Goal: Navigation & Orientation: Find specific page/section

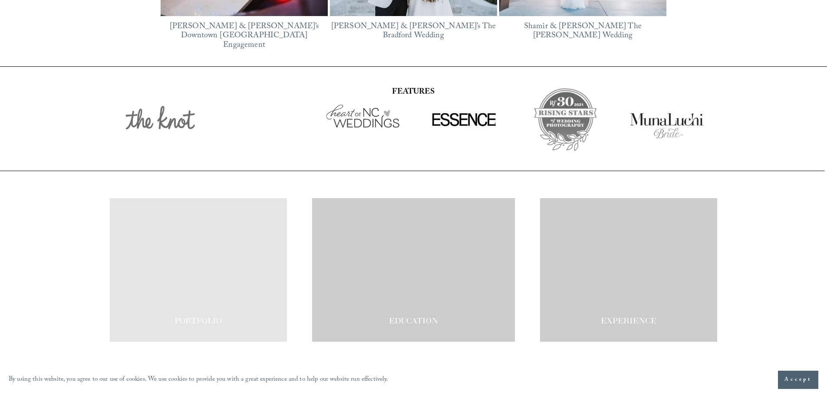
scroll to position [1481, 0]
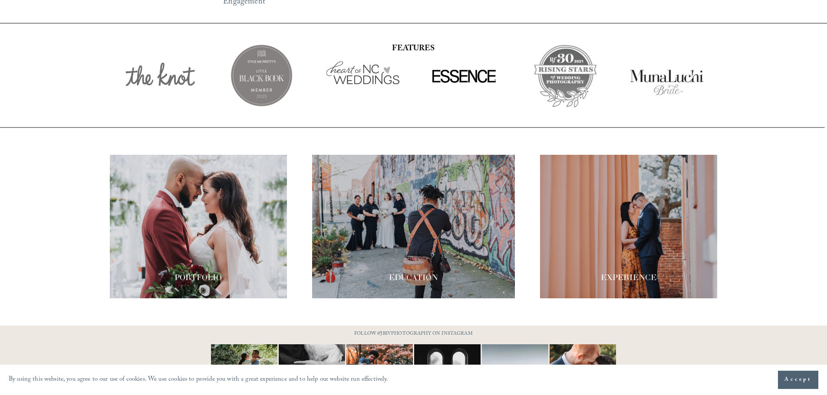
drag, startPoint x: 404, startPoint y: 264, endPoint x: 408, endPoint y: 259, distance: 6.8
click at [404, 273] on span "EDUCATION" at bounding box center [413, 278] width 49 height 10
click at [250, 210] on div "PORTFOLIO EDUCATION" at bounding box center [413, 227] width 827 height 144
click at [254, 158] on div at bounding box center [198, 227] width 177 height 144
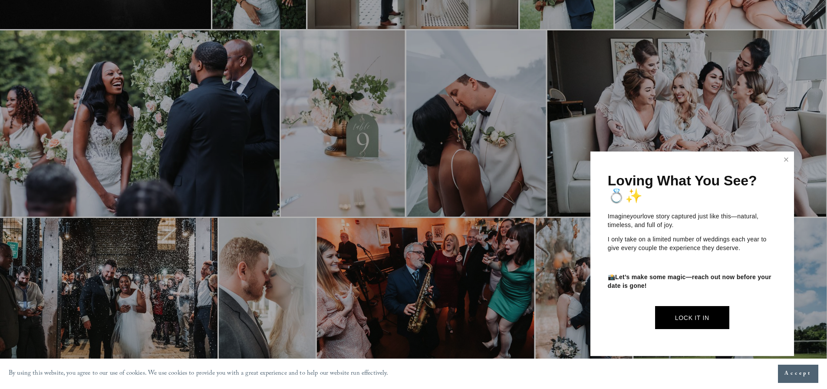
scroll to position [391, 0]
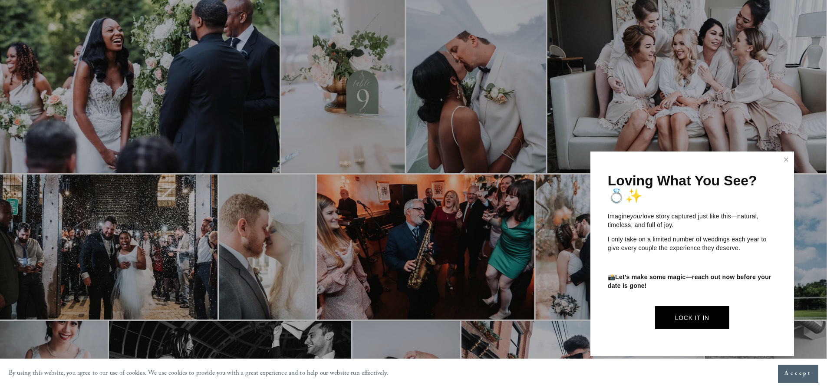
click at [784, 154] on link "Close" at bounding box center [785, 160] width 13 height 14
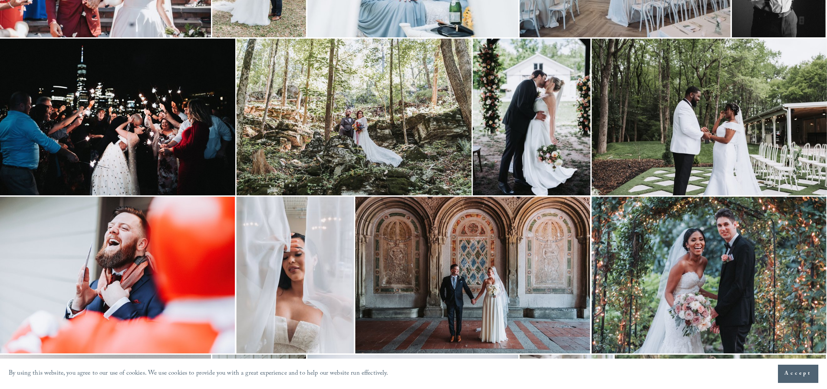
scroll to position [1106, 0]
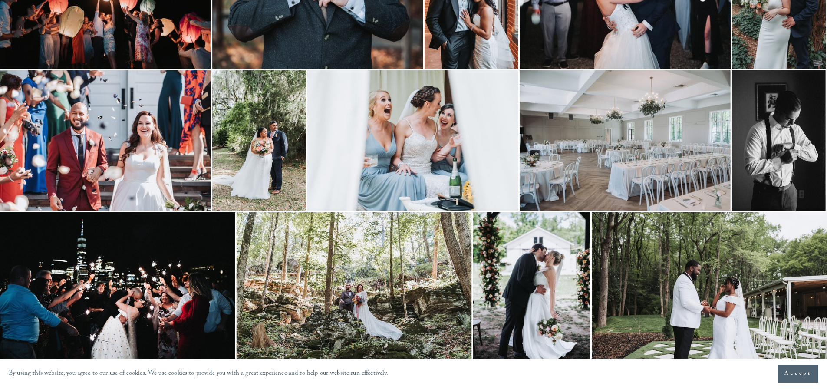
drag, startPoint x: 368, startPoint y: 92, endPoint x: 416, endPoint y: 367, distance: 278.4
click at [416, 367] on section "By using this website, you agree to our use of cookies. We use cookies to provi…" at bounding box center [413, 373] width 827 height 30
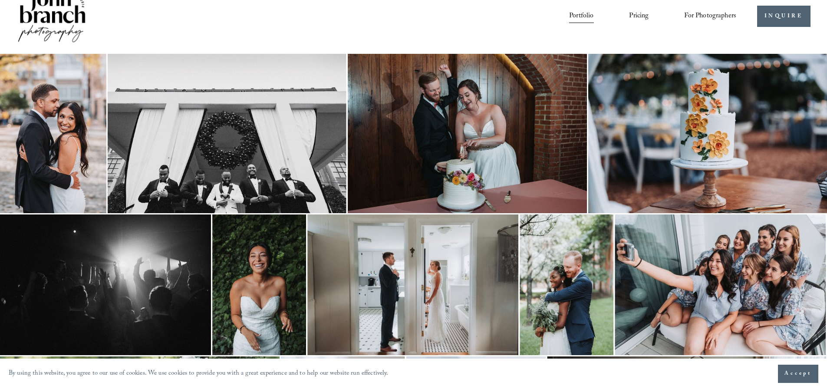
scroll to position [0, 0]
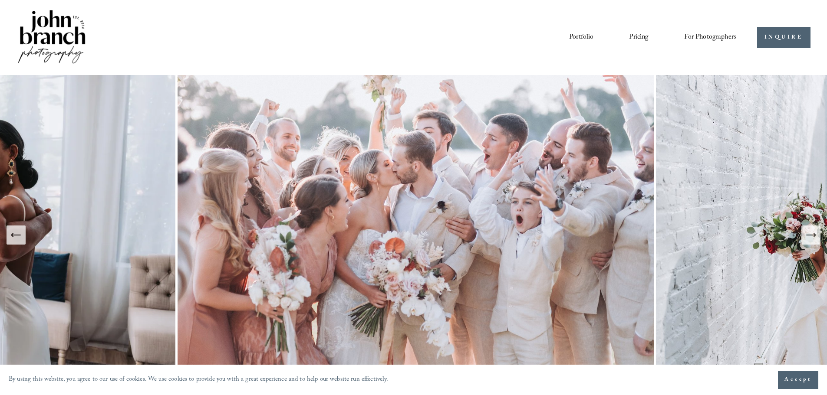
scroll to position [1481, 0]
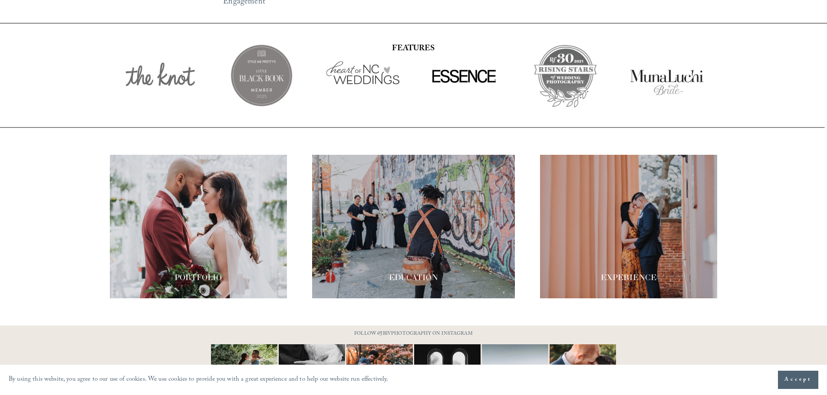
click at [431, 171] on div at bounding box center [413, 227] width 203 height 144
click at [217, 189] on div at bounding box center [198, 227] width 177 height 144
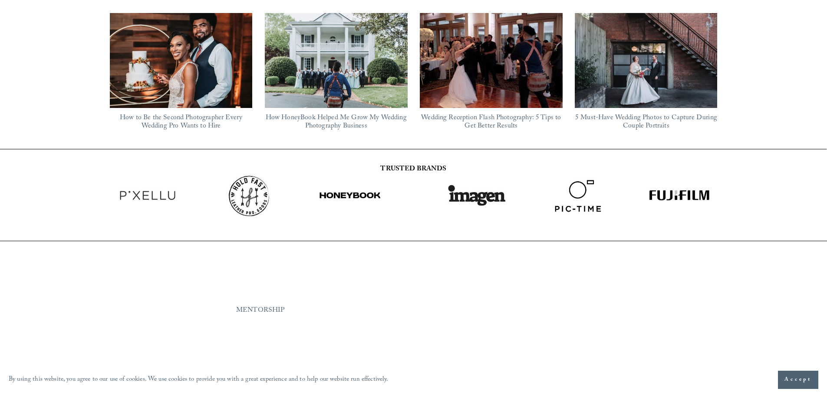
scroll to position [781, 0]
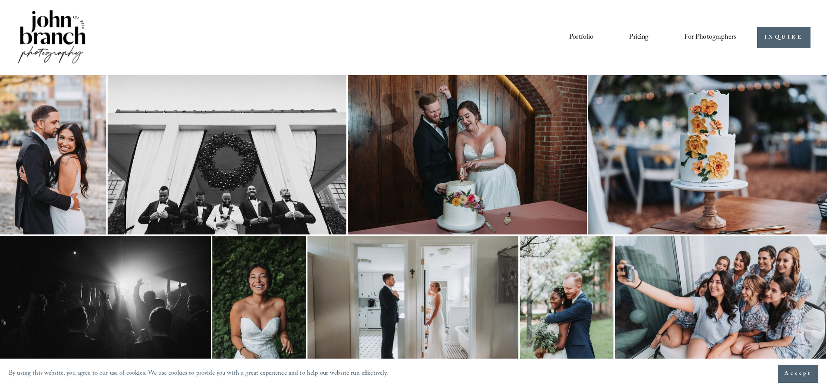
scroll to position [130, 0]
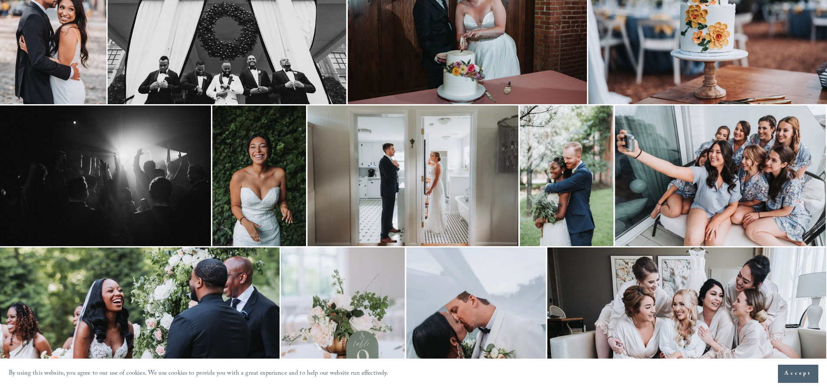
click at [712, 203] on img at bounding box center [720, 175] width 211 height 141
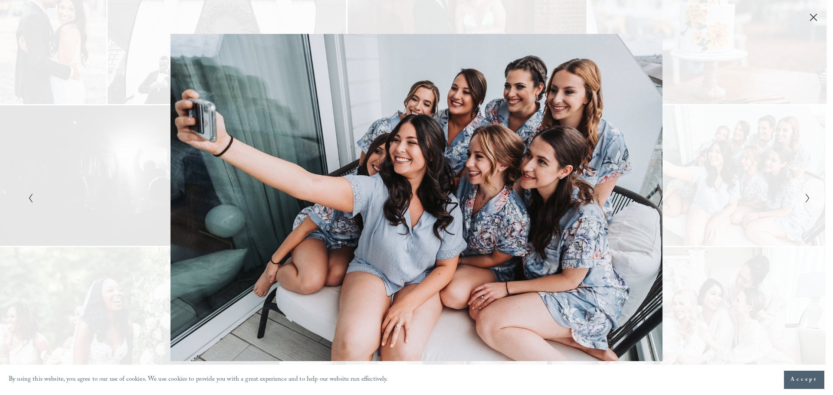
click at [777, 181] on div "Gallery" at bounding box center [612, 198] width 391 height 328
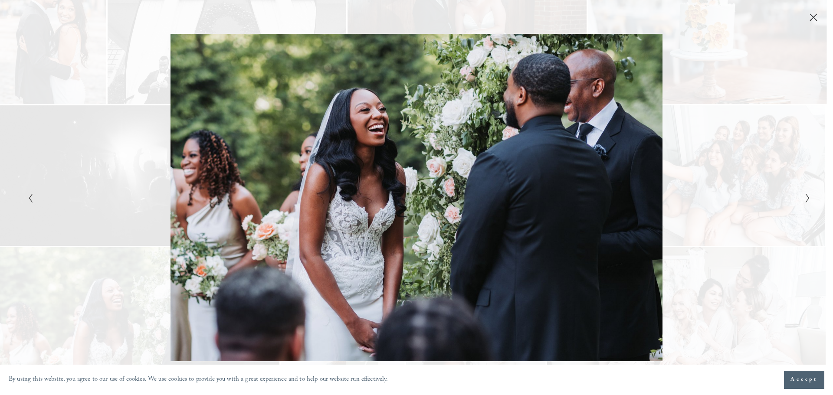
click at [777, 181] on div "Gallery" at bounding box center [612, 198] width 391 height 328
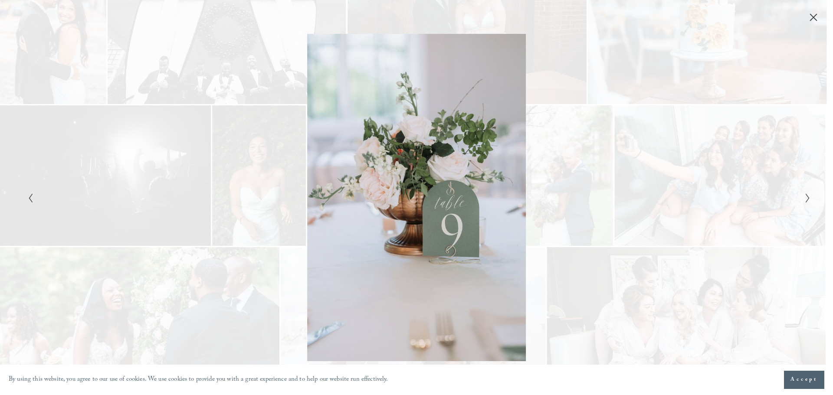
click at [816, 17] on icon "Close" at bounding box center [813, 17] width 9 height 9
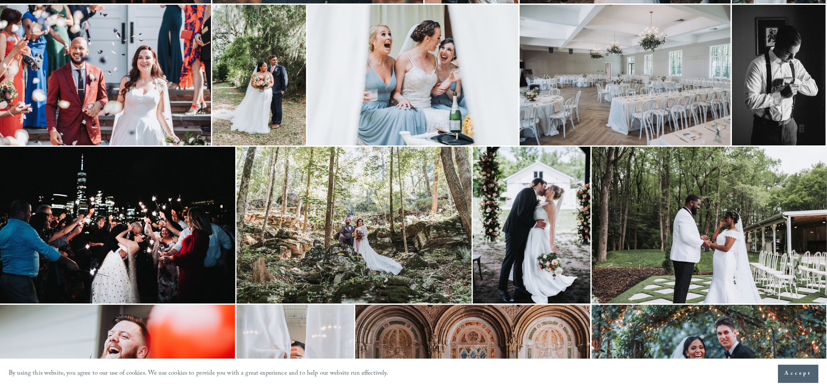
scroll to position [1345, 0]
